Goal: Transaction & Acquisition: Purchase product/service

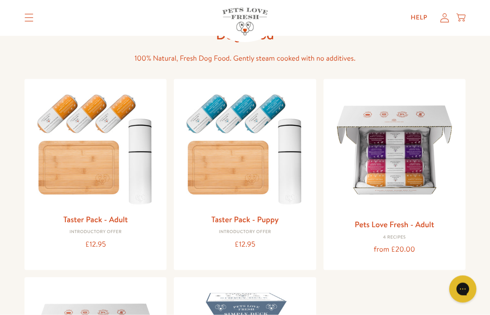
scroll to position [59, 0]
click at [71, 143] on img at bounding box center [95, 147] width 127 height 122
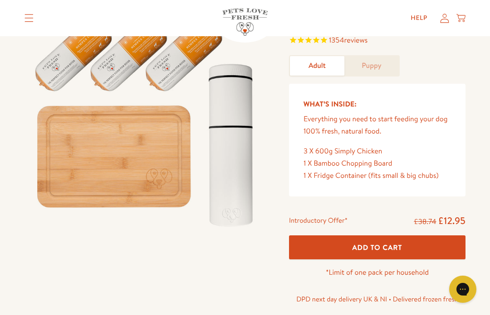
scroll to position [79, 0]
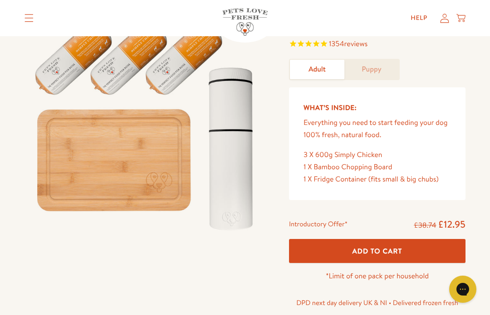
click at [360, 252] on span "Add To Cart" at bounding box center [377, 252] width 50 height 10
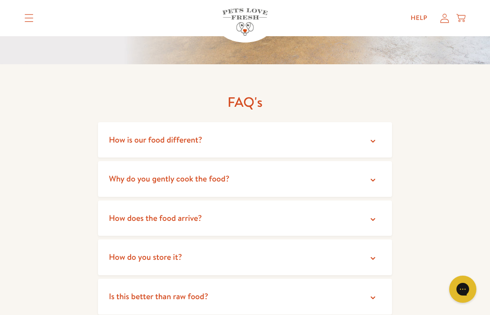
scroll to position [1551, 0]
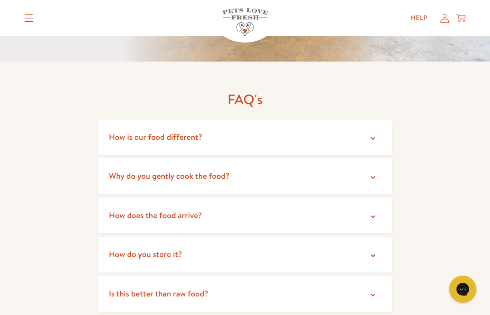
click at [123, 210] on span "How does the food arrive?" at bounding box center [155, 215] width 93 height 11
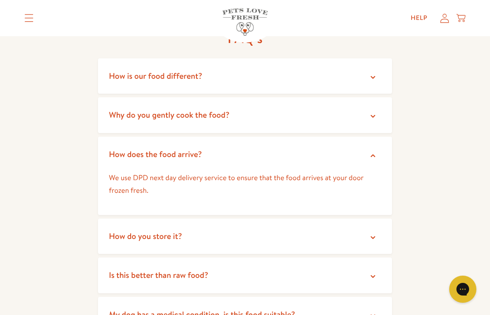
scroll to position [1612, 0]
click at [125, 230] on span "How do you store it?" at bounding box center [145, 235] width 73 height 11
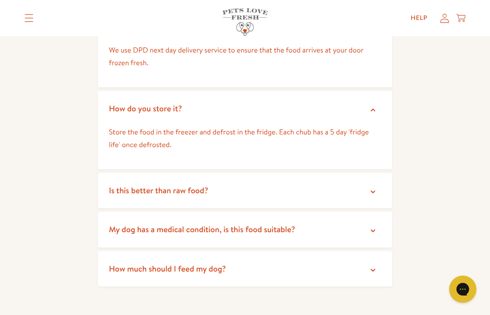
scroll to position [1749, 0]
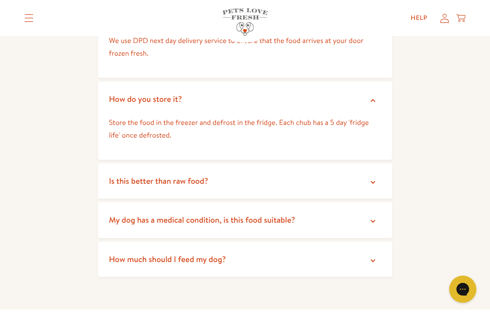
click at [131, 165] on summary "Is this better than raw food?" at bounding box center [245, 182] width 294 height 36
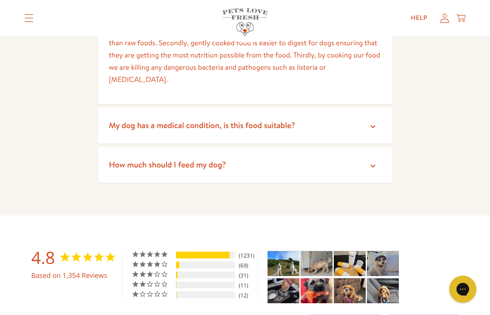
scroll to position [1937, 0]
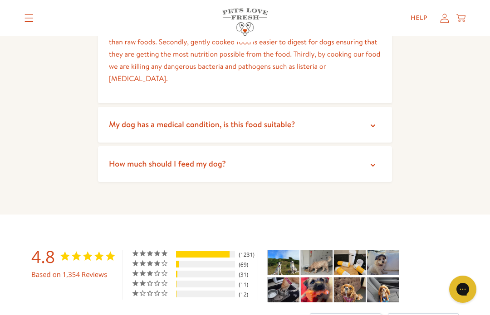
click at [140, 158] on span "How much should I feed my dog?" at bounding box center [167, 163] width 117 height 11
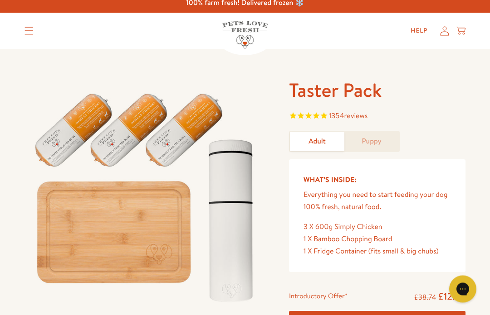
scroll to position [0, 0]
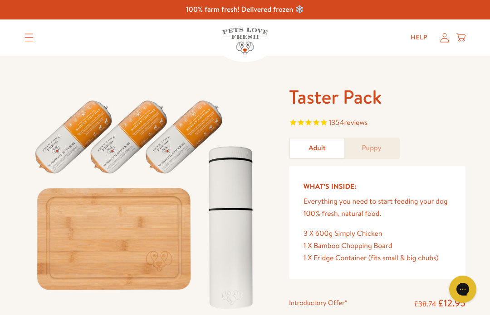
click at [461, 35] on icon at bounding box center [460, 36] width 9 height 5
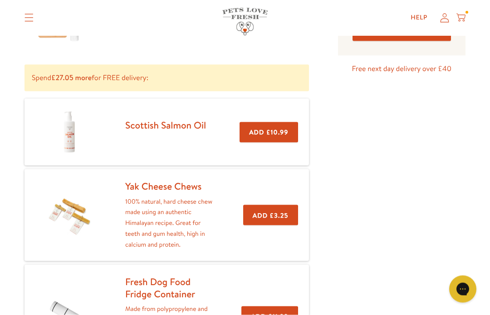
scroll to position [121, 0]
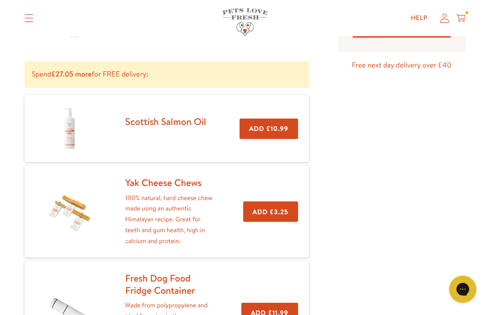
click at [275, 207] on button "Add £3.25" at bounding box center [270, 212] width 55 height 20
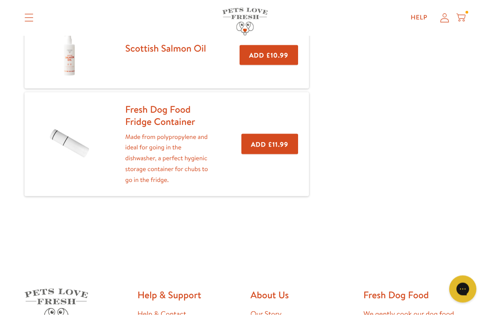
scroll to position [280, 0]
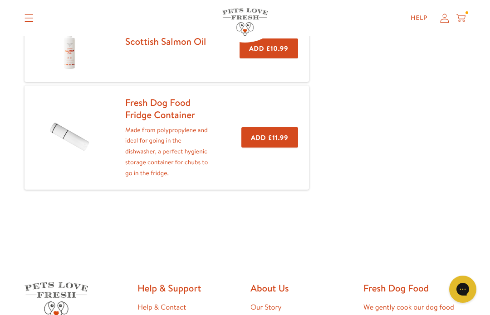
click at [279, 134] on button "Add £11.99" at bounding box center [269, 137] width 56 height 20
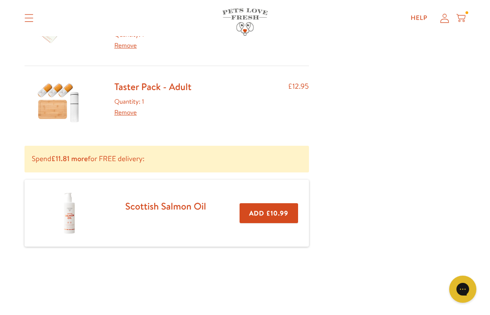
scroll to position [189, 0]
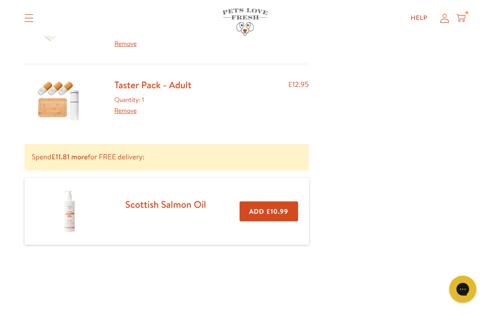
click at [56, 211] on img at bounding box center [69, 211] width 45 height 45
click at [73, 200] on img at bounding box center [69, 211] width 45 height 45
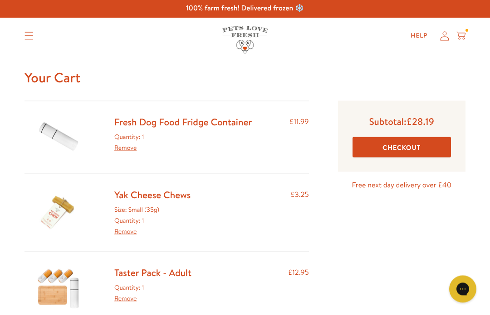
scroll to position [0, 0]
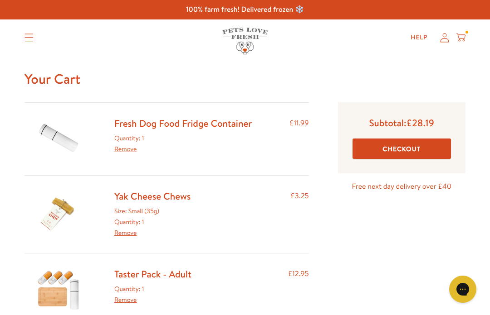
click at [460, 28] on div "Shop All About Reviews Expert Advice My account Shop All About Reviews Expert A…" at bounding box center [244, 37] width 441 height 36
click at [468, 30] on div "Help My account Cart" at bounding box center [435, 38] width 68 height 18
click at [470, 32] on header "Shop All About Reviews Expert Advice My account Shop All About Reviews Expert A…" at bounding box center [245, 37] width 490 height 36
click at [441, 36] on icon at bounding box center [444, 38] width 9 height 10
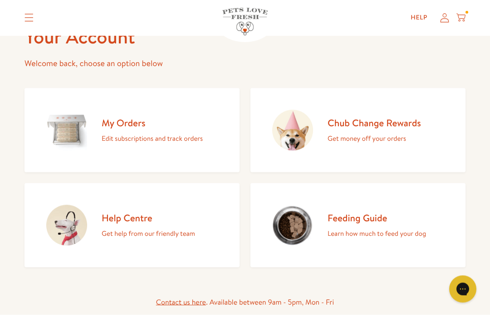
scroll to position [61, 0]
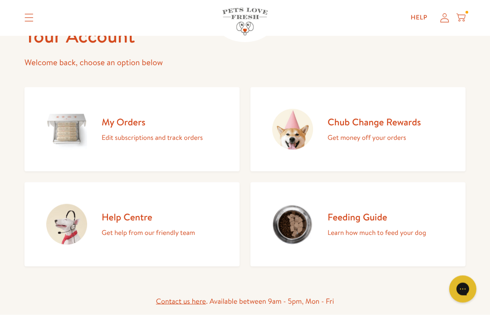
click at [63, 124] on img at bounding box center [66, 129] width 41 height 41
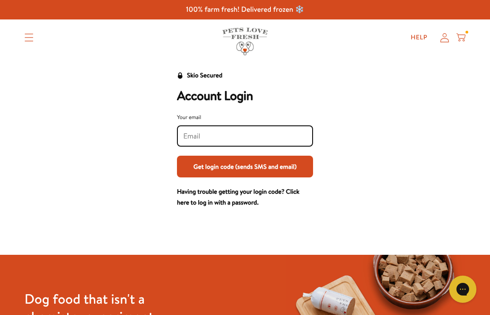
click at [459, 34] on icon at bounding box center [460, 38] width 9 height 10
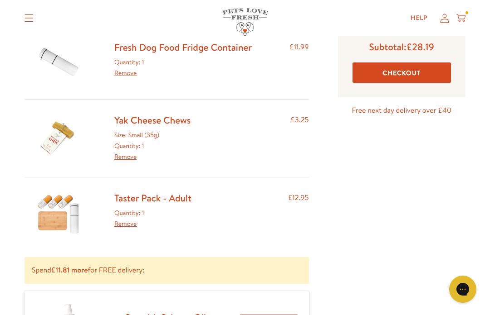
scroll to position [76, 0]
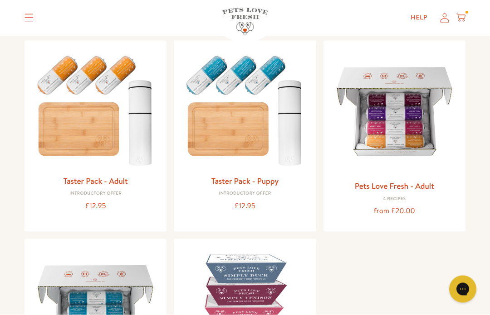
scroll to position [98, 0]
click at [83, 78] on img at bounding box center [95, 109] width 127 height 122
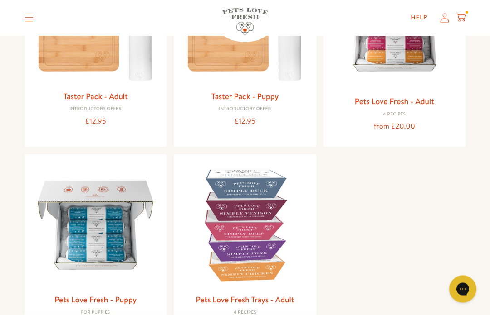
scroll to position [183, 0]
click at [248, 216] on img at bounding box center [244, 224] width 127 height 127
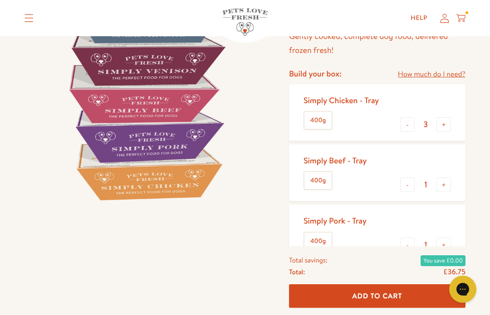
scroll to position [141, 0]
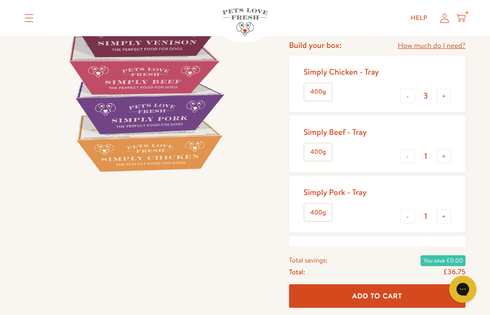
click at [386, 301] on span "Add To Cart" at bounding box center [377, 296] width 50 height 10
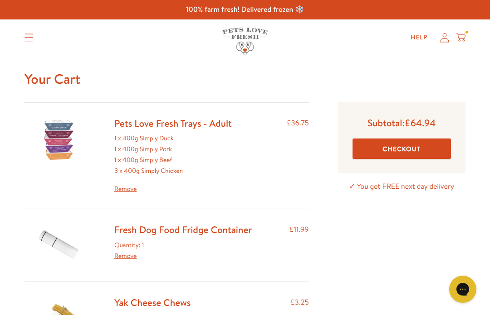
click at [464, 38] on icon at bounding box center [460, 38] width 9 height 10
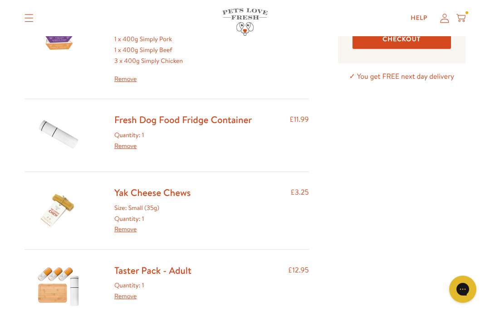
scroll to position [104, 0]
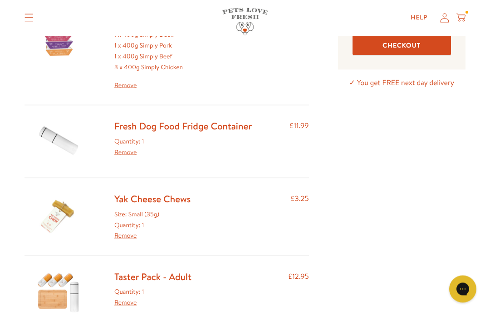
click at [204, 130] on link "Fresh Dog Food Fridge Container" at bounding box center [182, 126] width 137 height 13
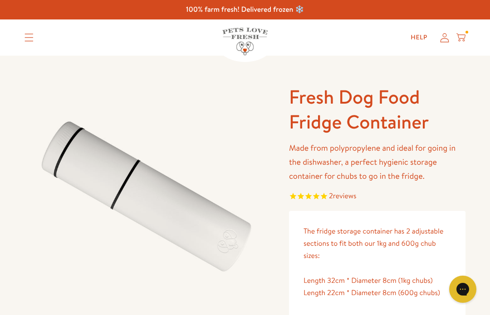
click at [34, 35] on summary "Translation missing: en.sections.header.menu" at bounding box center [29, 37] width 24 height 23
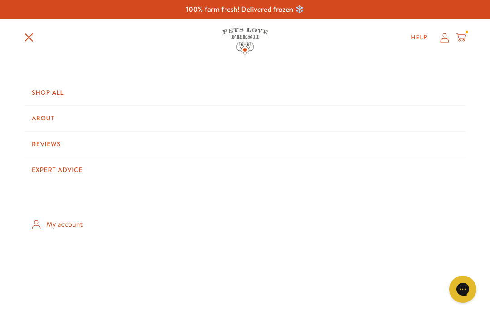
click at [465, 33] on icon at bounding box center [460, 38] width 9 height 10
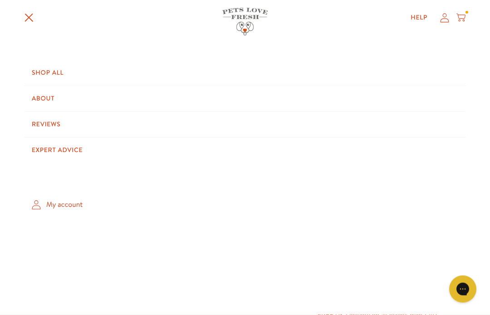
scroll to position [89, 0]
click at [48, 71] on link "Shop All" at bounding box center [244, 73] width 441 height 25
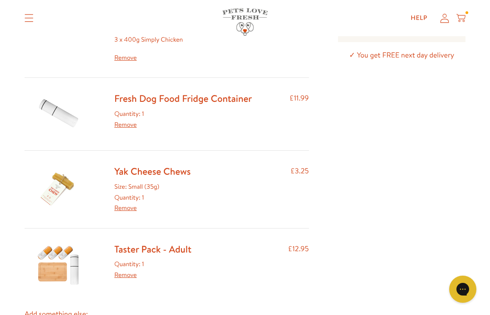
scroll to position [133, 0]
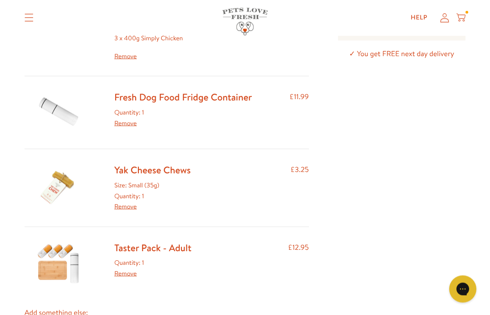
click at [126, 123] on link "Remove" at bounding box center [125, 123] width 22 height 9
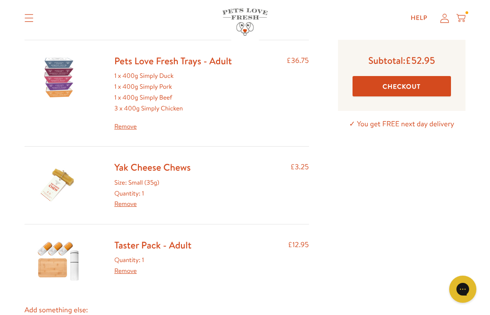
scroll to position [58, 0]
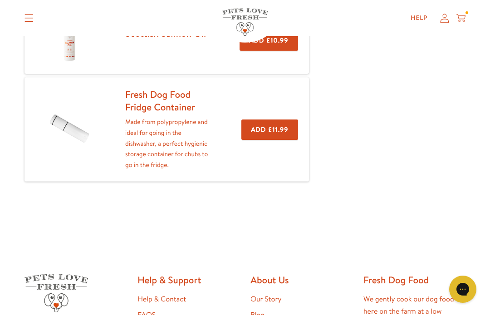
scroll to position [377, 0]
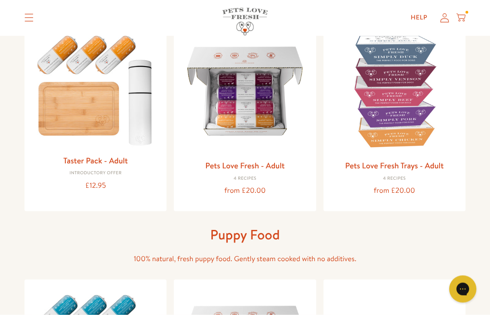
scroll to position [118, 0]
click at [251, 97] on img at bounding box center [244, 90] width 127 height 127
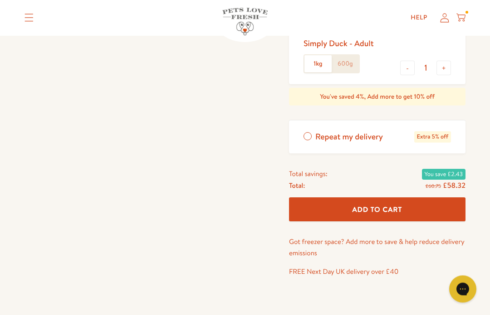
scroll to position [350, 0]
click at [387, 208] on span "Add To Cart" at bounding box center [377, 210] width 50 height 10
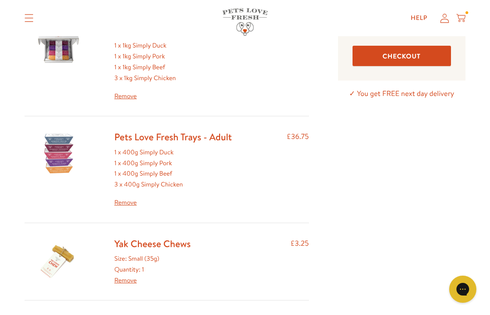
scroll to position [94, 0]
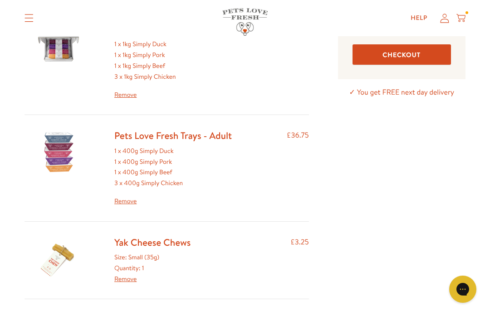
click at [126, 201] on link "Remove" at bounding box center [172, 201] width 117 height 11
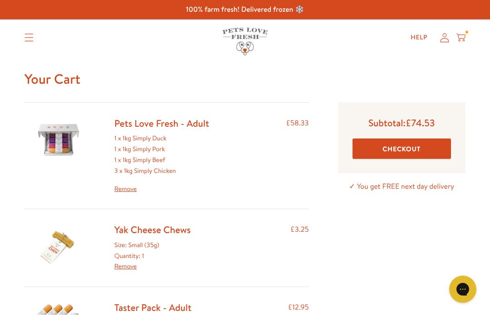
click at [25, 35] on icon "Translation missing: en.sections.header.menu" at bounding box center [28, 38] width 9 height 8
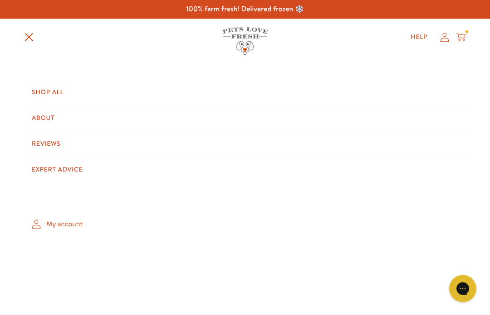
scroll to position [17, 0]
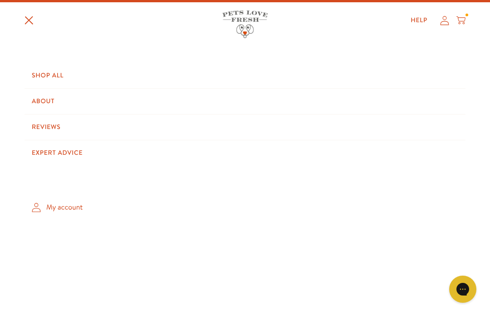
click at [42, 76] on link "Shop All" at bounding box center [244, 75] width 441 height 25
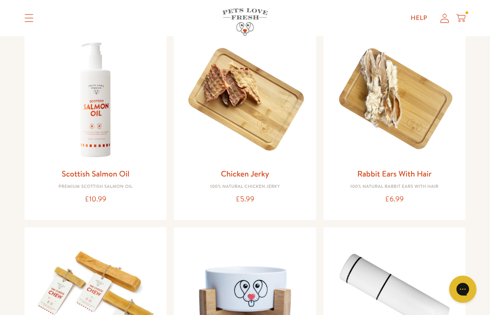
scroll to position [629, 0]
click at [259, 102] on img at bounding box center [244, 99] width 127 height 127
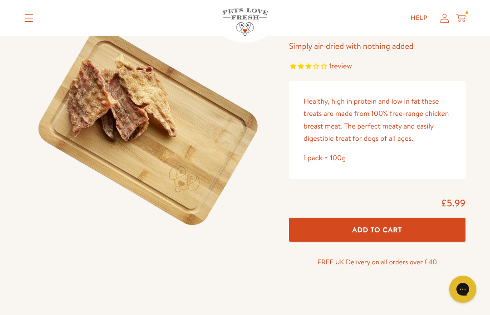
scroll to position [78, 0]
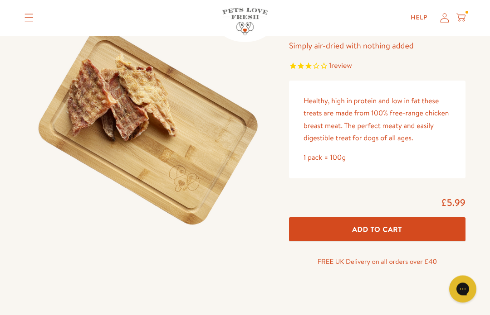
click at [344, 68] on span "review" at bounding box center [341, 66] width 20 height 10
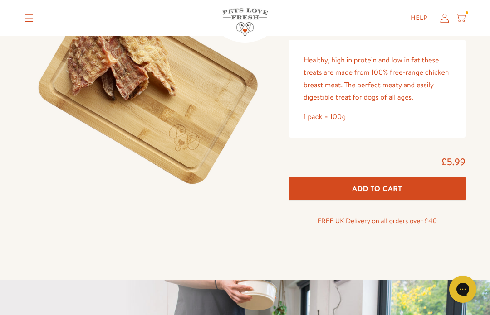
scroll to position [120, 0]
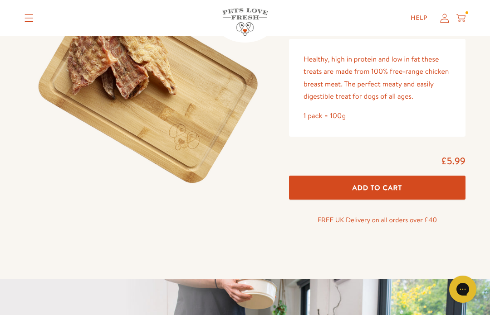
click at [380, 186] on span "Add To Cart" at bounding box center [377, 188] width 50 height 10
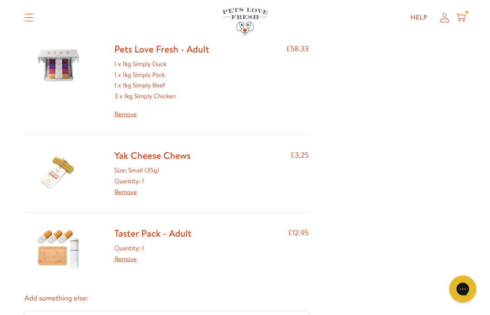
scroll to position [161, 0]
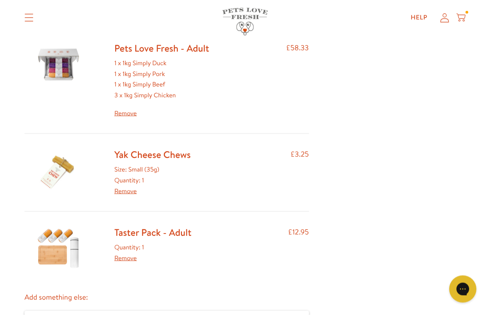
click at [130, 110] on link "Remove" at bounding box center [161, 113] width 95 height 11
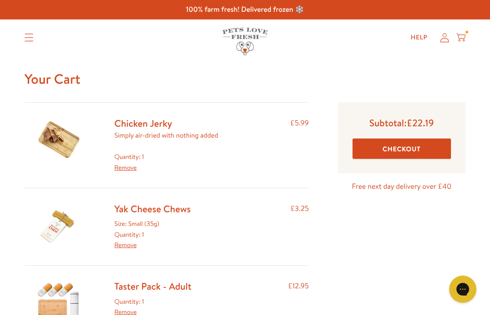
click at [30, 38] on icon "Translation missing: en.sections.header.menu" at bounding box center [29, 38] width 9 height 8
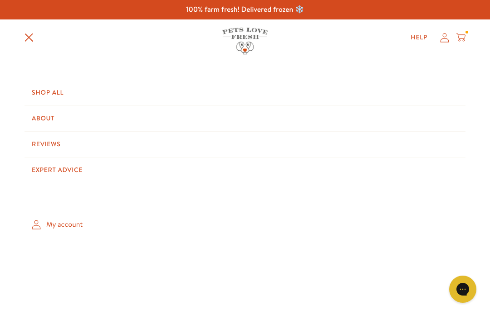
click at [44, 89] on link "Shop All" at bounding box center [244, 92] width 441 height 25
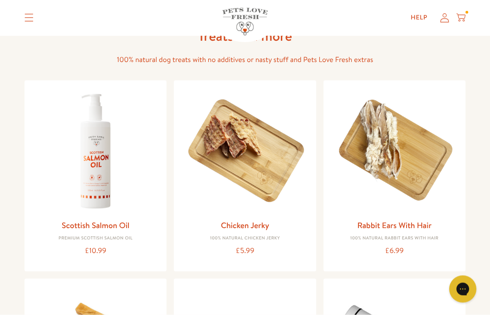
scroll to position [577, 0]
click at [385, 142] on img at bounding box center [393, 150] width 127 height 127
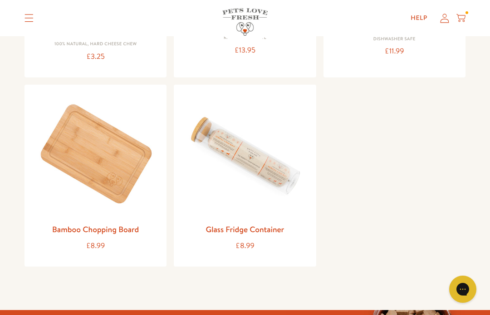
scroll to position [983, 0]
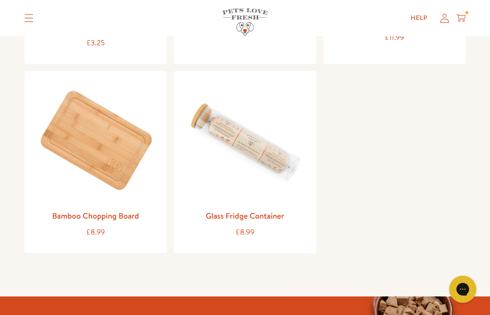
click at [230, 134] on img at bounding box center [244, 141] width 127 height 127
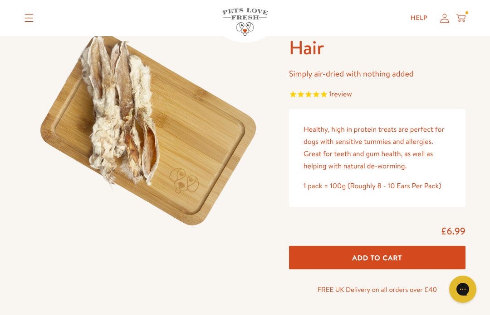
scroll to position [73, 0]
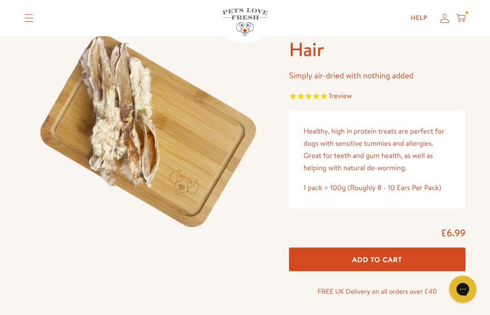
click at [361, 258] on span "Add To Cart" at bounding box center [377, 260] width 50 height 10
